Goal: Find specific page/section: Find specific page/section

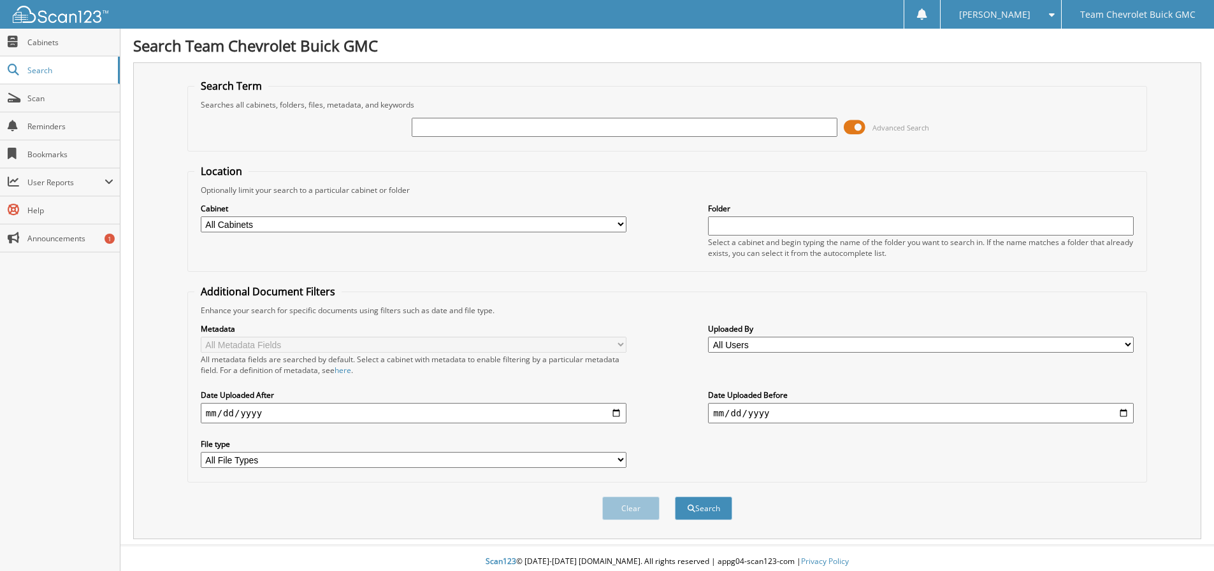
click at [526, 127] on input "text" at bounding box center [625, 127] width 426 height 19
type input "70039"
click at [856, 126] on span at bounding box center [855, 127] width 22 height 19
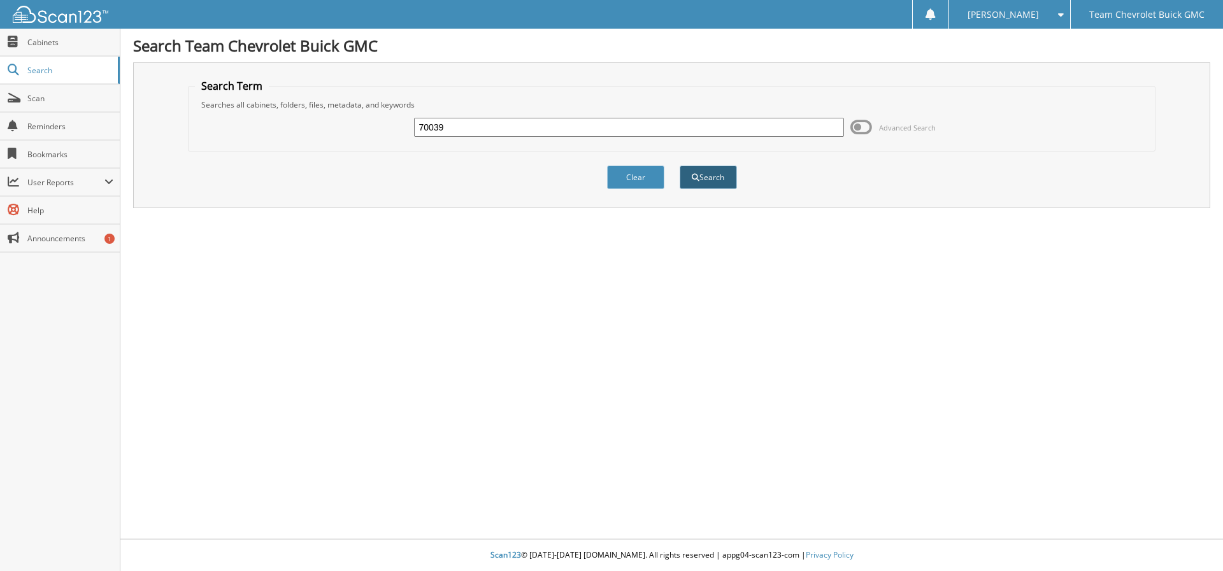
click at [714, 176] on button "Search" at bounding box center [708, 178] width 57 height 24
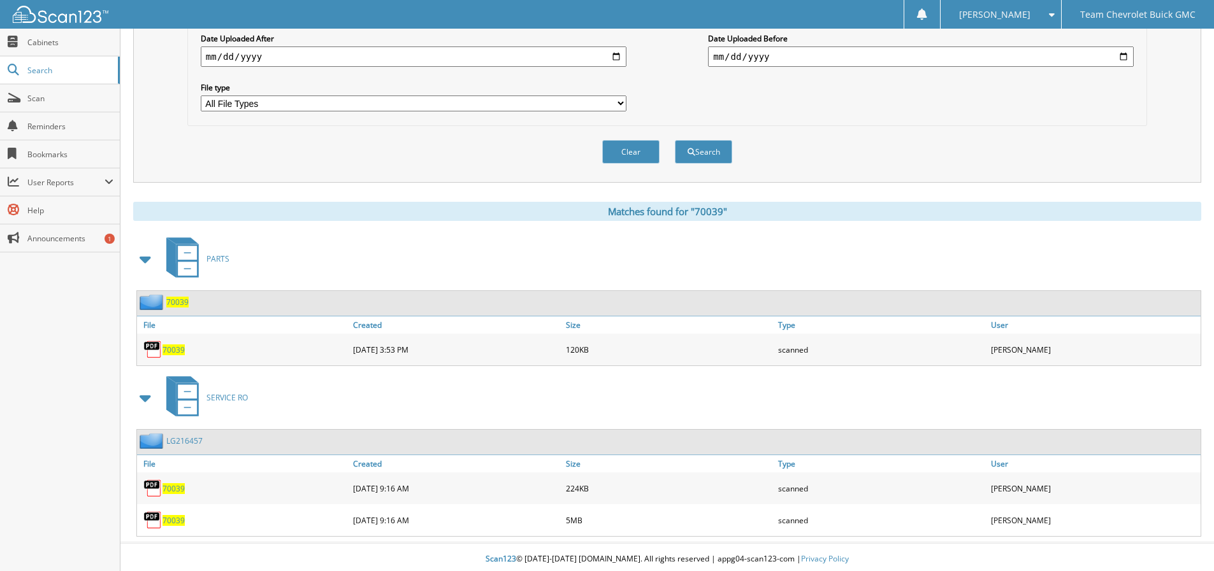
scroll to position [361, 0]
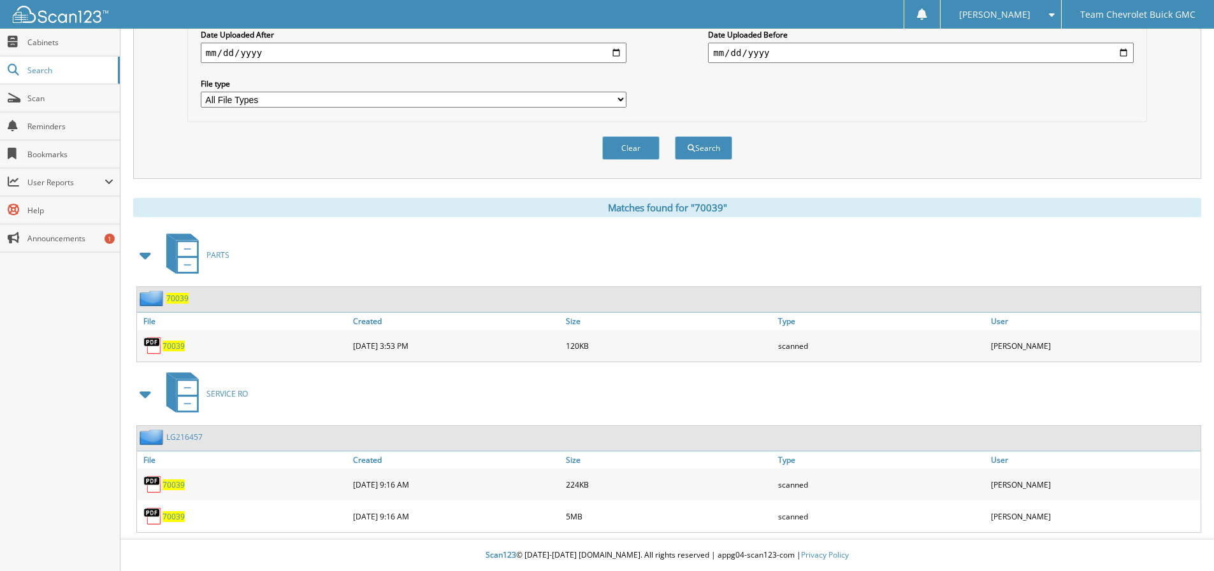
click at [173, 345] on span "70039" at bounding box center [173, 346] width 22 height 11
click at [169, 347] on span "70039" at bounding box center [173, 346] width 22 height 11
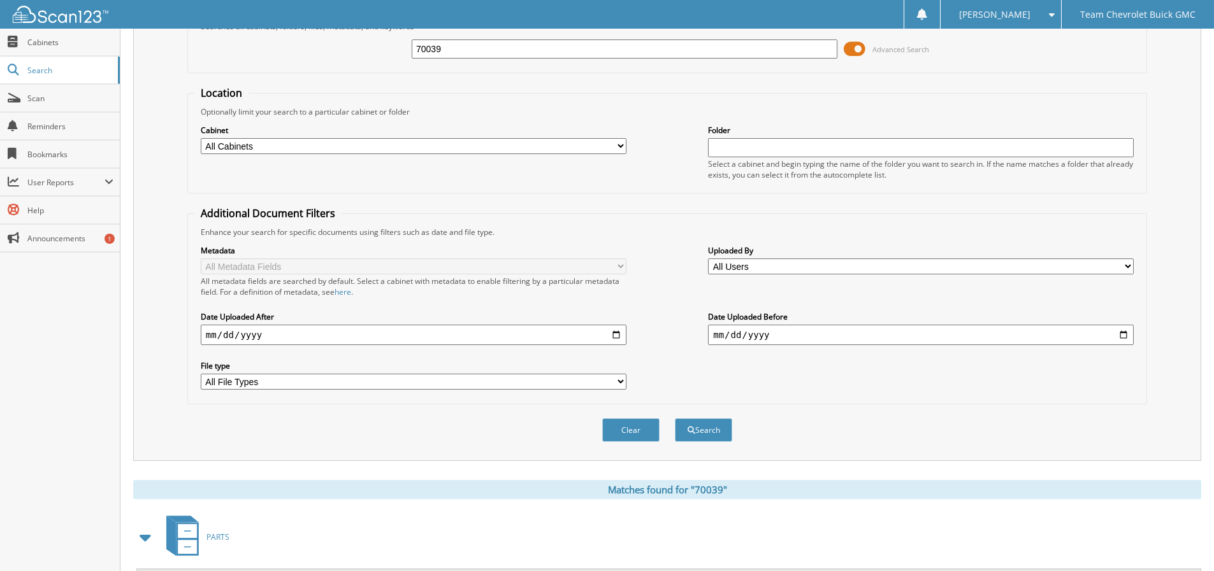
scroll to position [0, 0]
